Goal: Task Accomplishment & Management: Complete application form

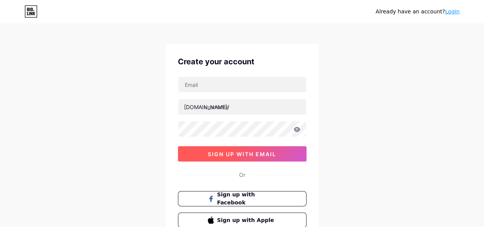
scroll to position [65, 0]
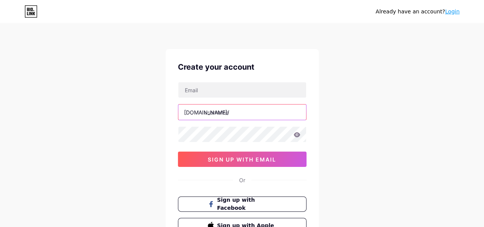
click at [229, 112] on input "text" at bounding box center [242, 111] width 128 height 15
type input "marinebay"
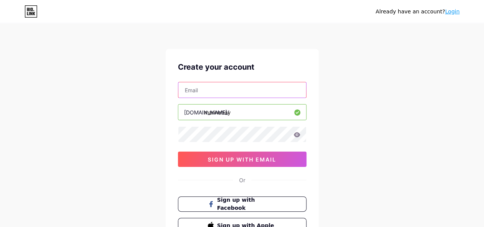
click at [200, 93] on input "text" at bounding box center [242, 89] width 128 height 15
type input "marinebayeco@gmail.com"
click at [214, 91] on input "marinebayeco@gmail.com" at bounding box center [242, 89] width 128 height 15
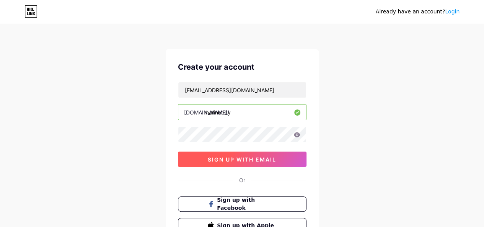
click at [246, 156] on span "sign up with email" at bounding box center [242, 159] width 68 height 7
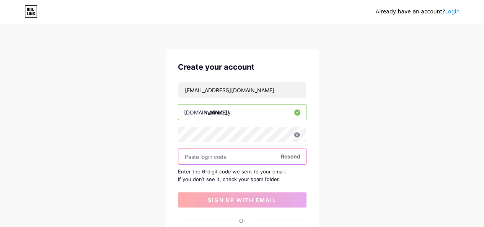
paste input "804662"
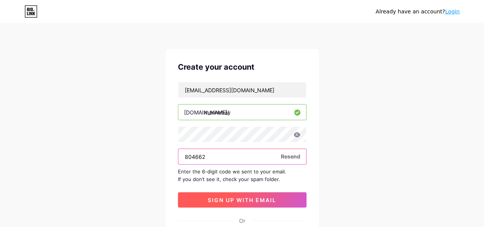
type input "804662"
click at [231, 202] on span "sign up with email" at bounding box center [242, 200] width 68 height 7
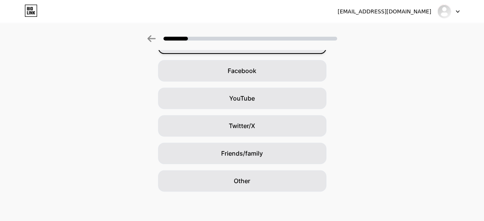
scroll to position [108, 0]
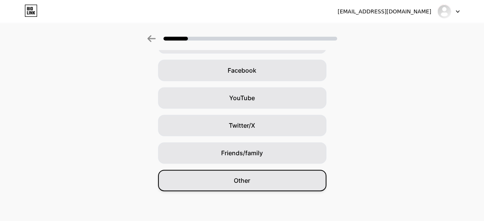
click at [279, 182] on div "Other" at bounding box center [242, 180] width 168 height 21
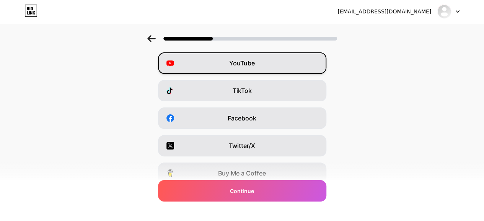
scroll to position [61, 0]
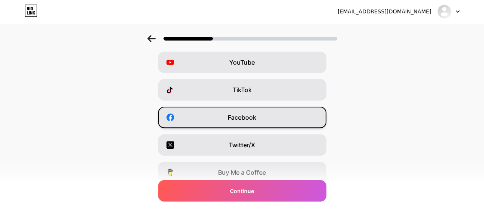
click at [290, 119] on div "Facebook" at bounding box center [242, 117] width 168 height 21
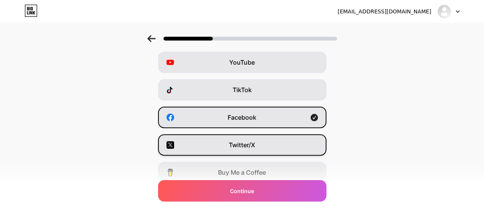
scroll to position [0, 0]
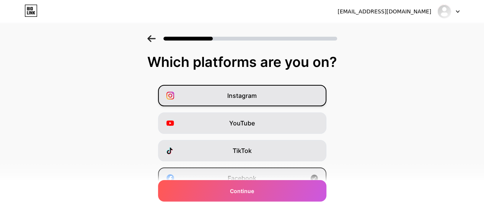
click at [295, 97] on div "Instagram" at bounding box center [242, 95] width 168 height 21
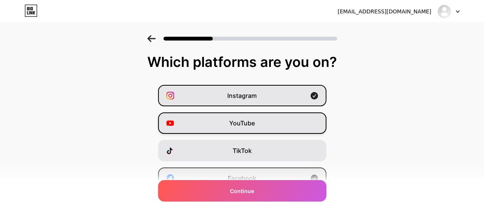
click at [288, 130] on div "YouTube" at bounding box center [242, 122] width 168 height 21
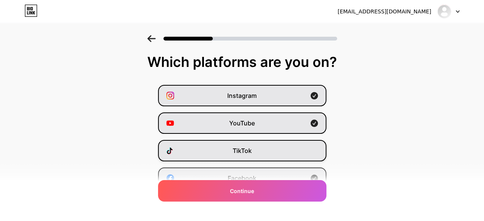
click at [287, 150] on div "TikTok" at bounding box center [242, 150] width 168 height 21
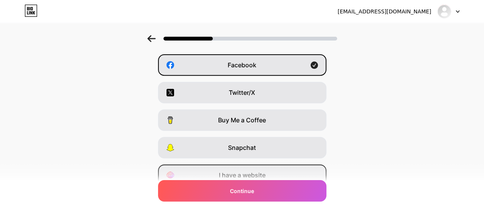
scroll to position [114, 0]
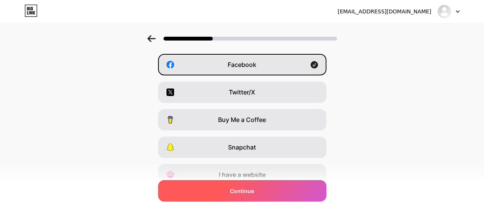
click at [264, 189] on div "Continue" at bounding box center [242, 190] width 168 height 21
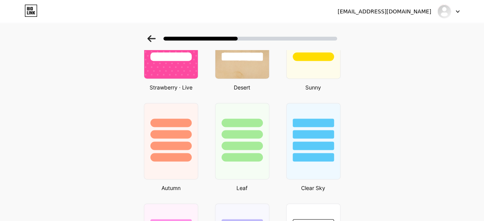
scroll to position [481, 0]
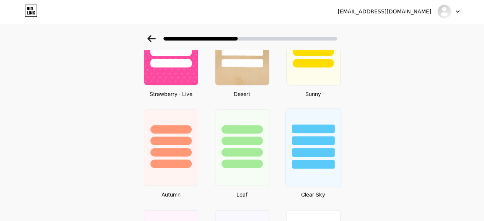
click at [310, 183] on div at bounding box center [313, 147] width 56 height 79
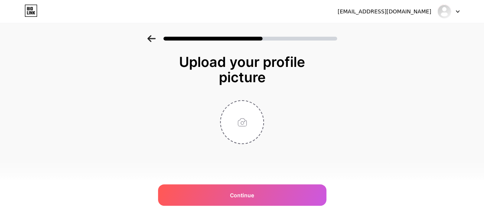
scroll to position [0, 0]
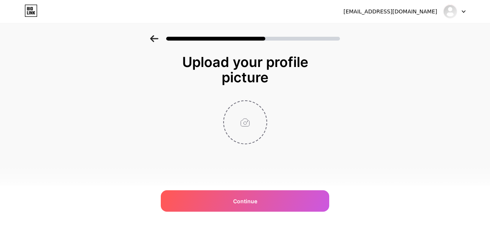
click at [248, 125] on input "file" at bounding box center [245, 122] width 42 height 42
click at [244, 116] on input "file" at bounding box center [245, 122] width 42 height 42
type input "C:\fakepath\467665003_122131972868545102_7508660125059068451_n (1).jpg"
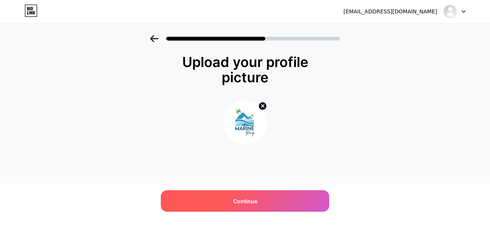
click at [237, 199] on span "Continue" at bounding box center [245, 201] width 24 height 8
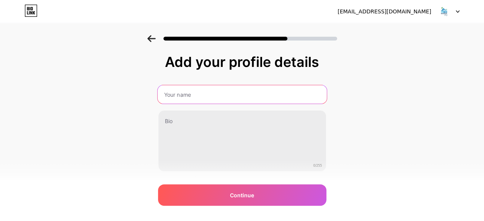
click at [191, 94] on input "text" at bounding box center [241, 94] width 169 height 18
type input "Marine Bay Glamping Beach Resort"
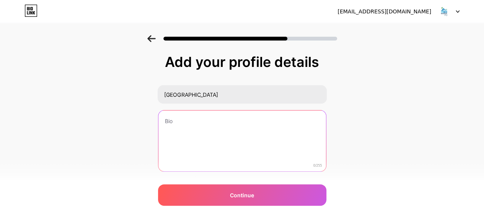
click at [187, 134] on textarea at bounding box center [242, 142] width 168 height 62
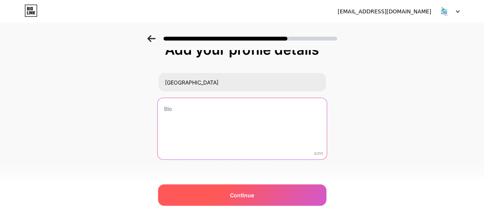
scroll to position [19, 0]
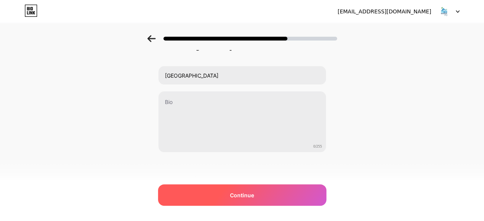
click at [230, 195] on div "Continue" at bounding box center [242, 194] width 168 height 21
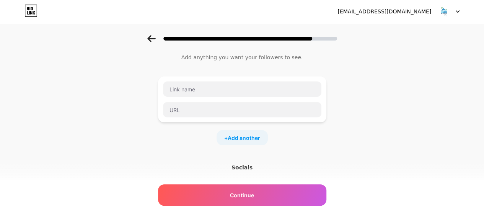
scroll to position [0, 0]
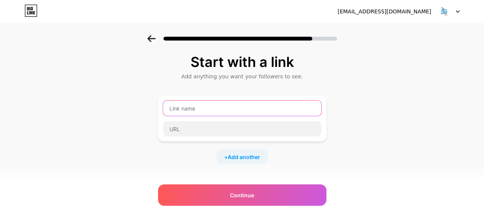
click at [204, 112] on input "text" at bounding box center [242, 108] width 158 height 15
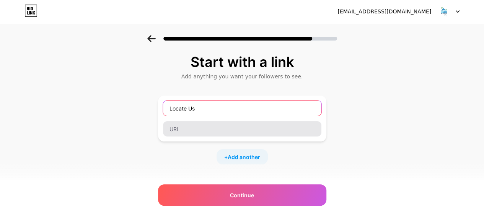
type input "Locate Us"
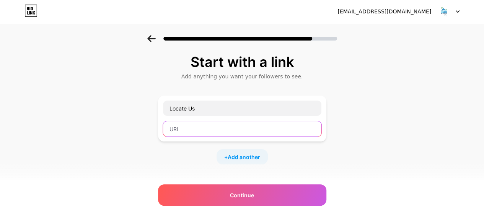
click at [186, 128] on input "text" at bounding box center [242, 128] width 158 height 15
paste input "https://maps.app.goo.gl/TDXY9yhi8YnodJFV9"
type input "https://maps.app.goo.gl/TDXY9yhi8YnodJFV9"
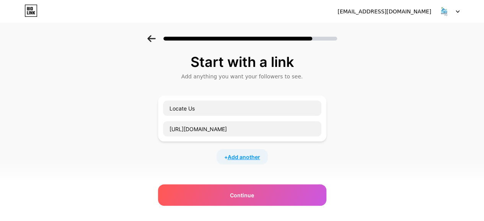
click at [246, 156] on span "Add another" at bounding box center [244, 157] width 33 height 8
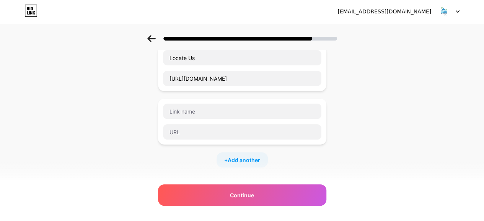
scroll to position [89, 0]
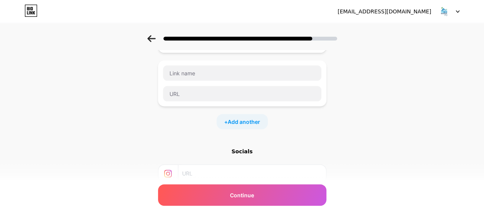
click at [245, 153] on div "Socials" at bounding box center [242, 152] width 168 height 8
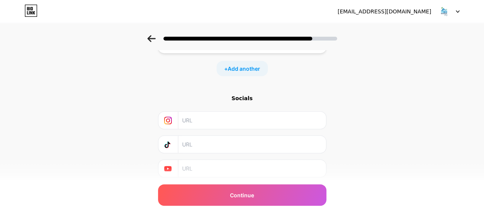
scroll to position [165, 0]
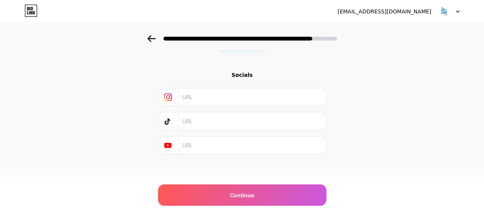
click at [197, 98] on input "text" at bounding box center [251, 96] width 139 height 17
paste input "https://www.instagram.com/marinebayeco"
type input "https://www.instagram.com/marinebayeco"
click at [214, 121] on input "text" at bounding box center [251, 120] width 139 height 17
click at [209, 144] on input "text" at bounding box center [251, 145] width 139 height 17
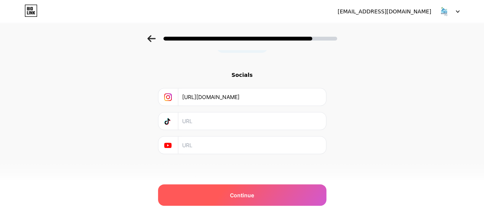
paste input "https://www.youtube.com/@MarineBayGlampingBeachResort"
type input "https://www.youtube.com/@MarineBayGlampingBeachResort"
click at [237, 200] on div "Continue" at bounding box center [242, 194] width 168 height 21
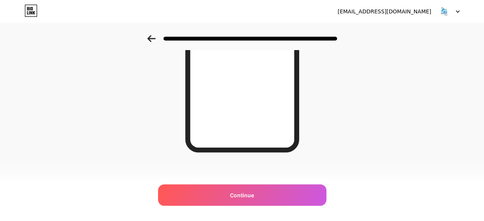
scroll to position [163, 0]
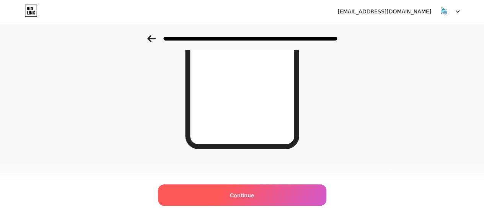
click at [253, 195] on span "Continue" at bounding box center [242, 195] width 24 height 8
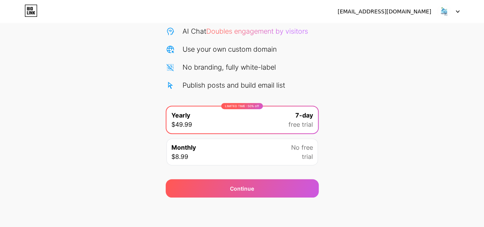
scroll to position [80, 0]
